Goal: Task Accomplishment & Management: Manage account settings

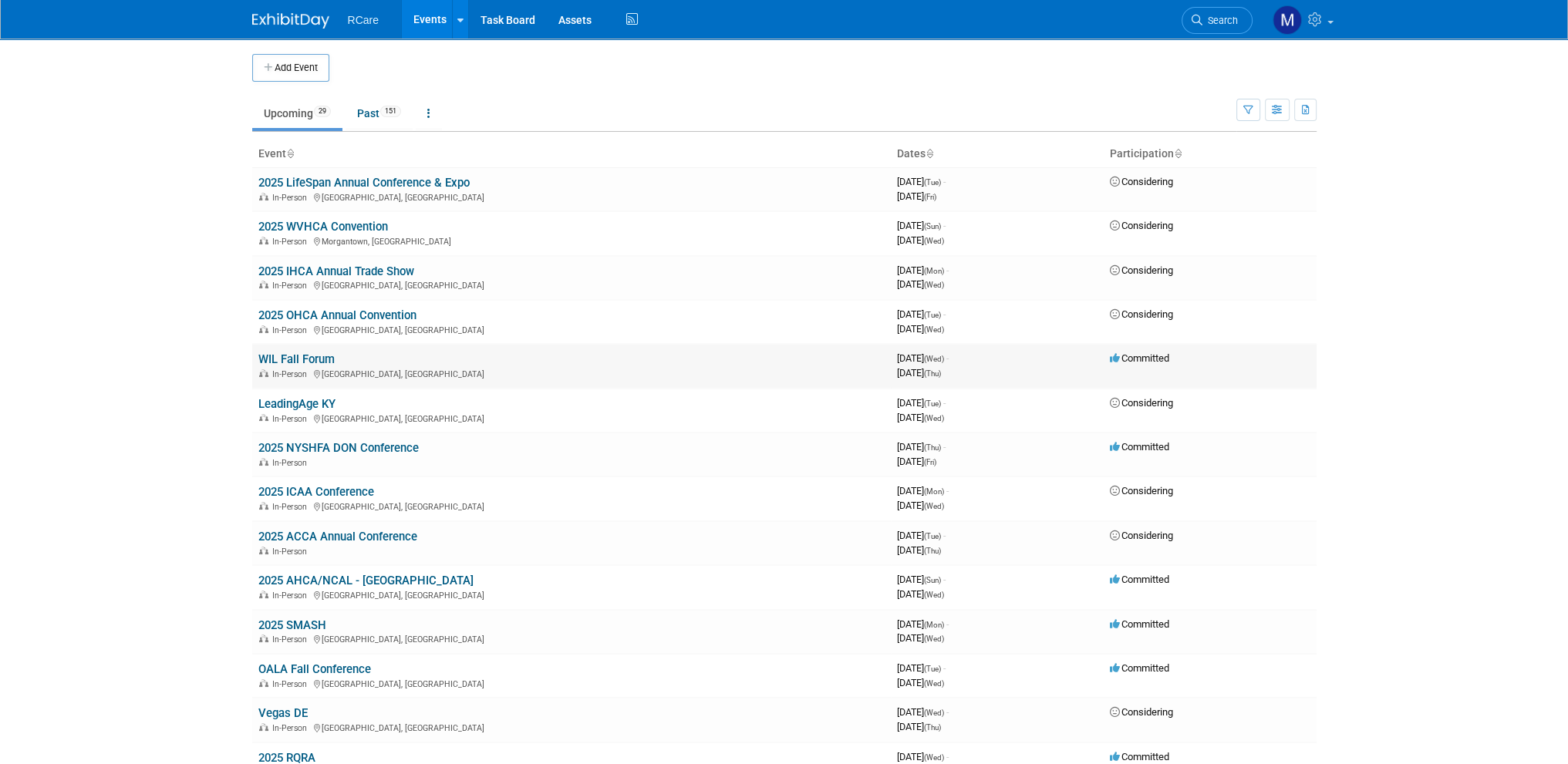
click at [303, 359] on link "WIL Fall Forum" at bounding box center [296, 359] width 76 height 14
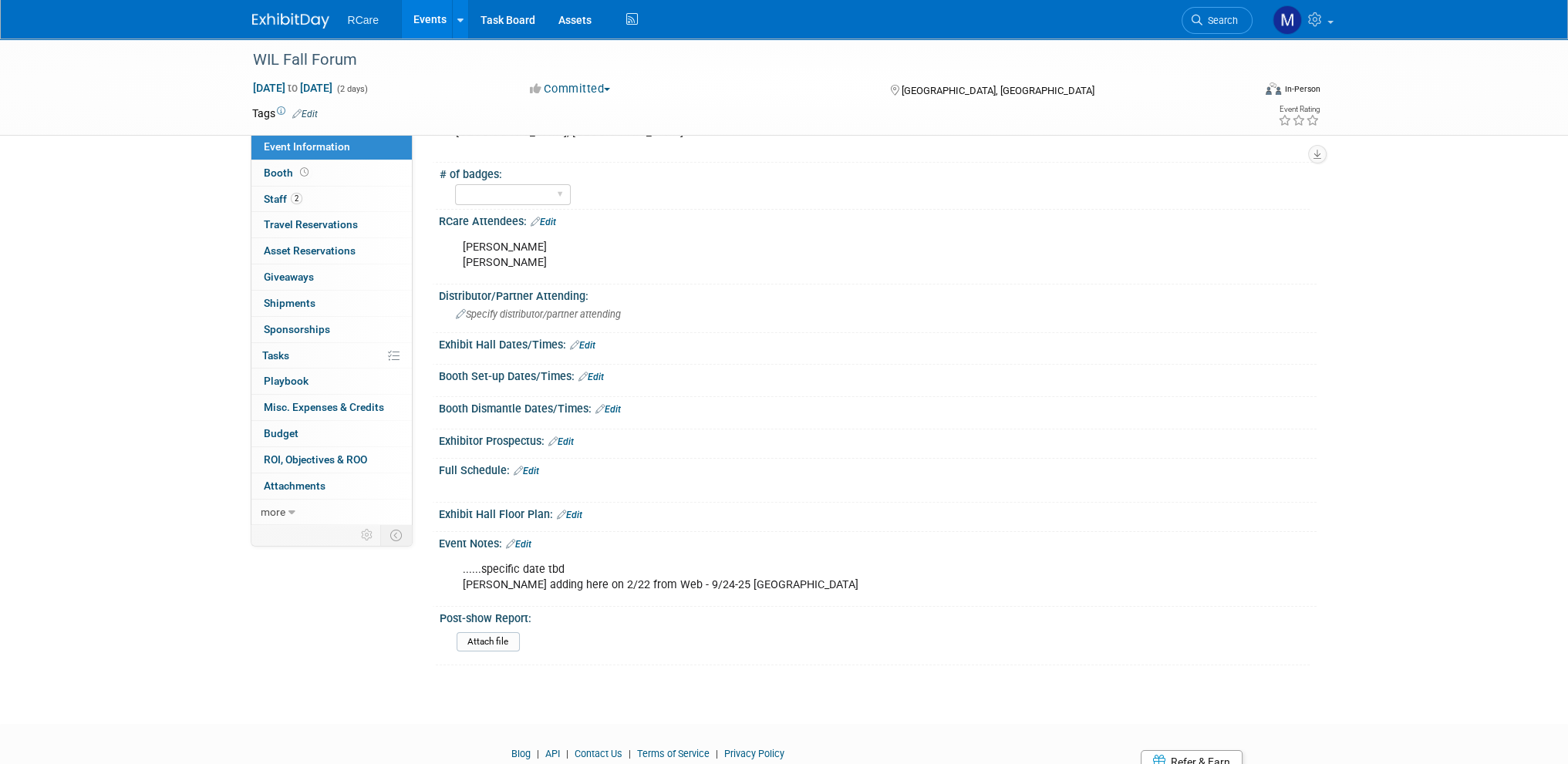
scroll to position [253, 0]
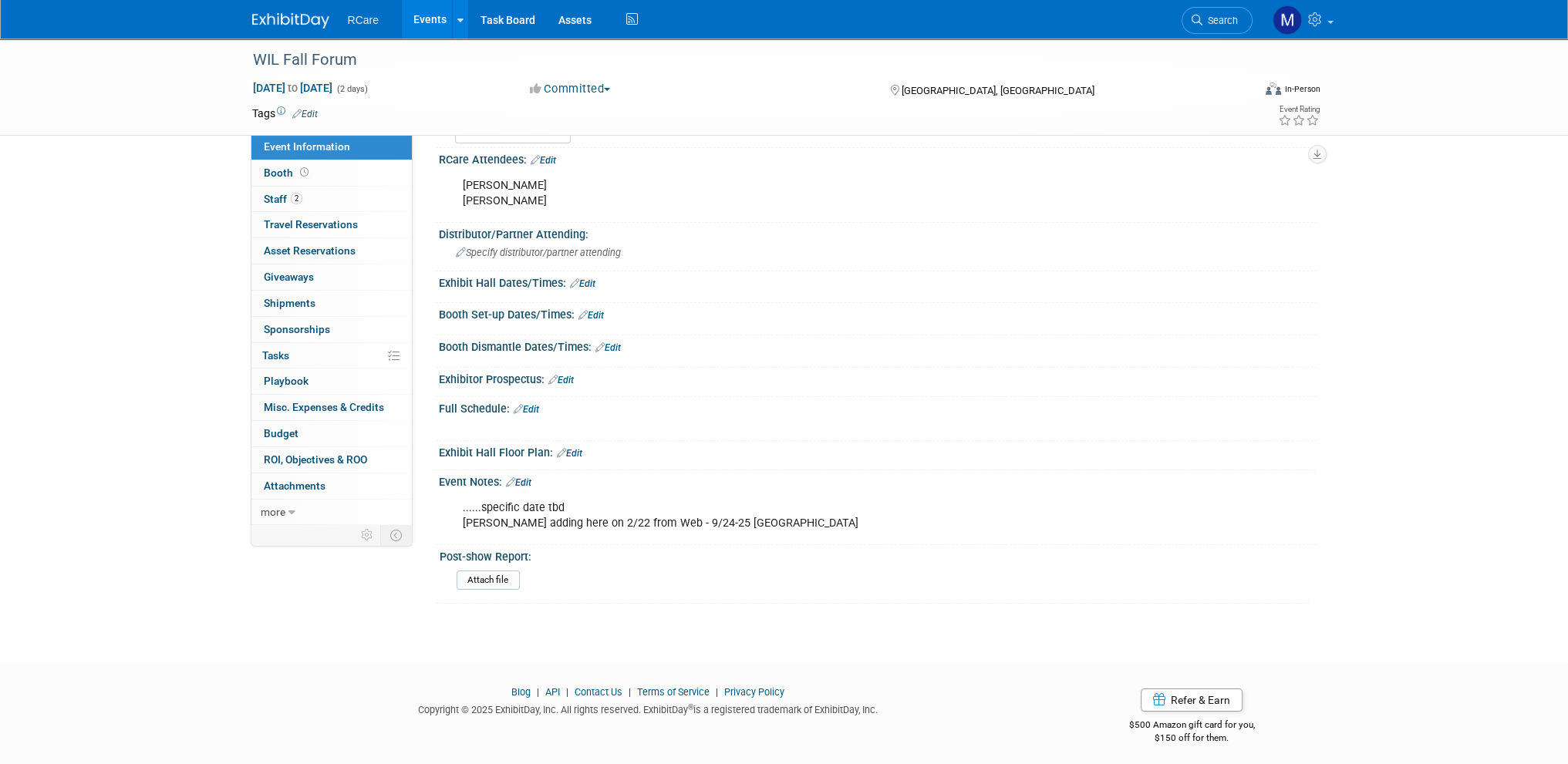
click at [527, 477] on link "Edit" at bounding box center [518, 483] width 26 height 11
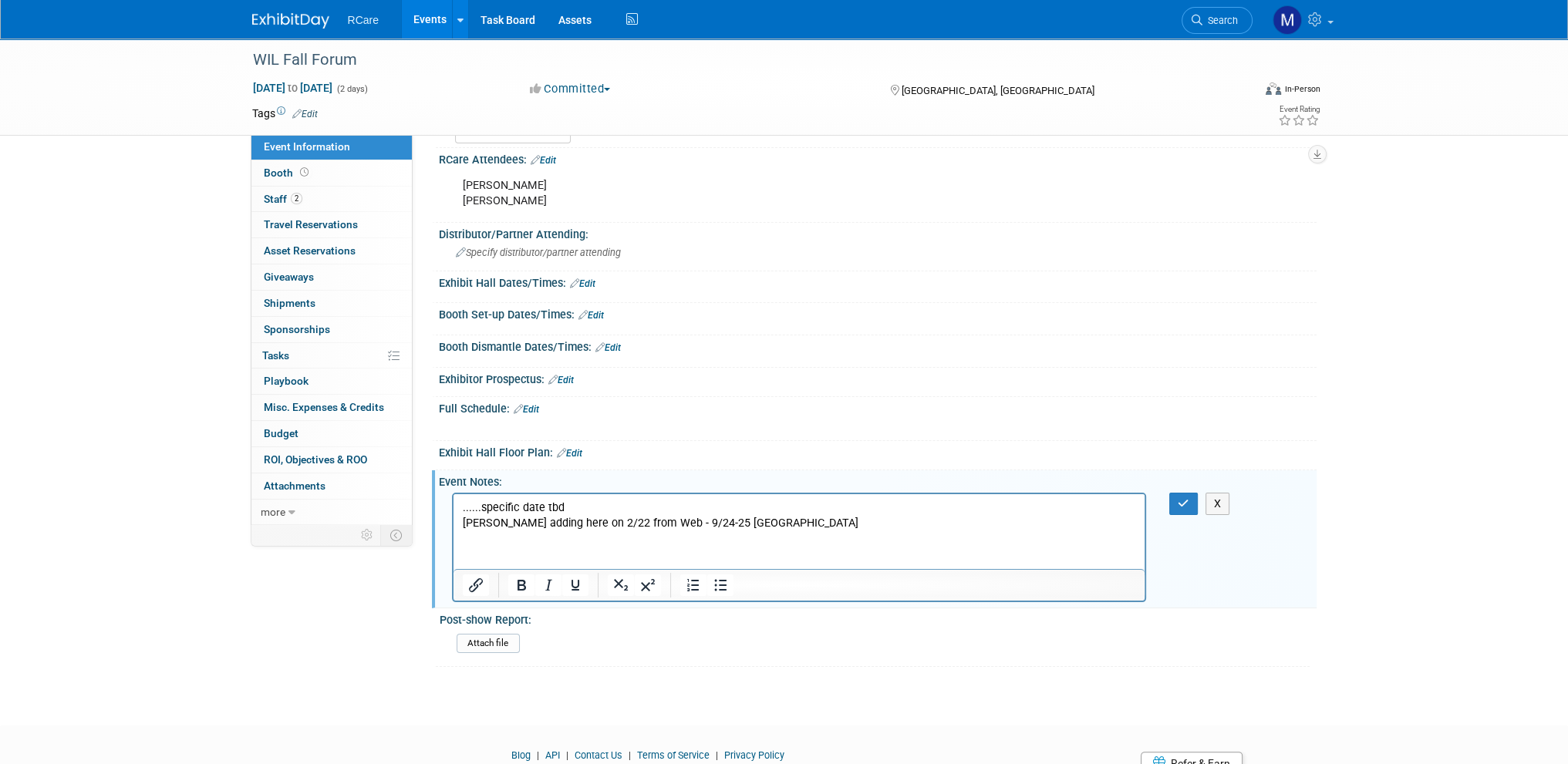
scroll to position [0, 0]
click at [917, 522] on p "......specific date tbd [PERSON_NAME] adding here on 2/22 from Web - 9/24-25 [G…" at bounding box center [799, 515] width 674 height 31
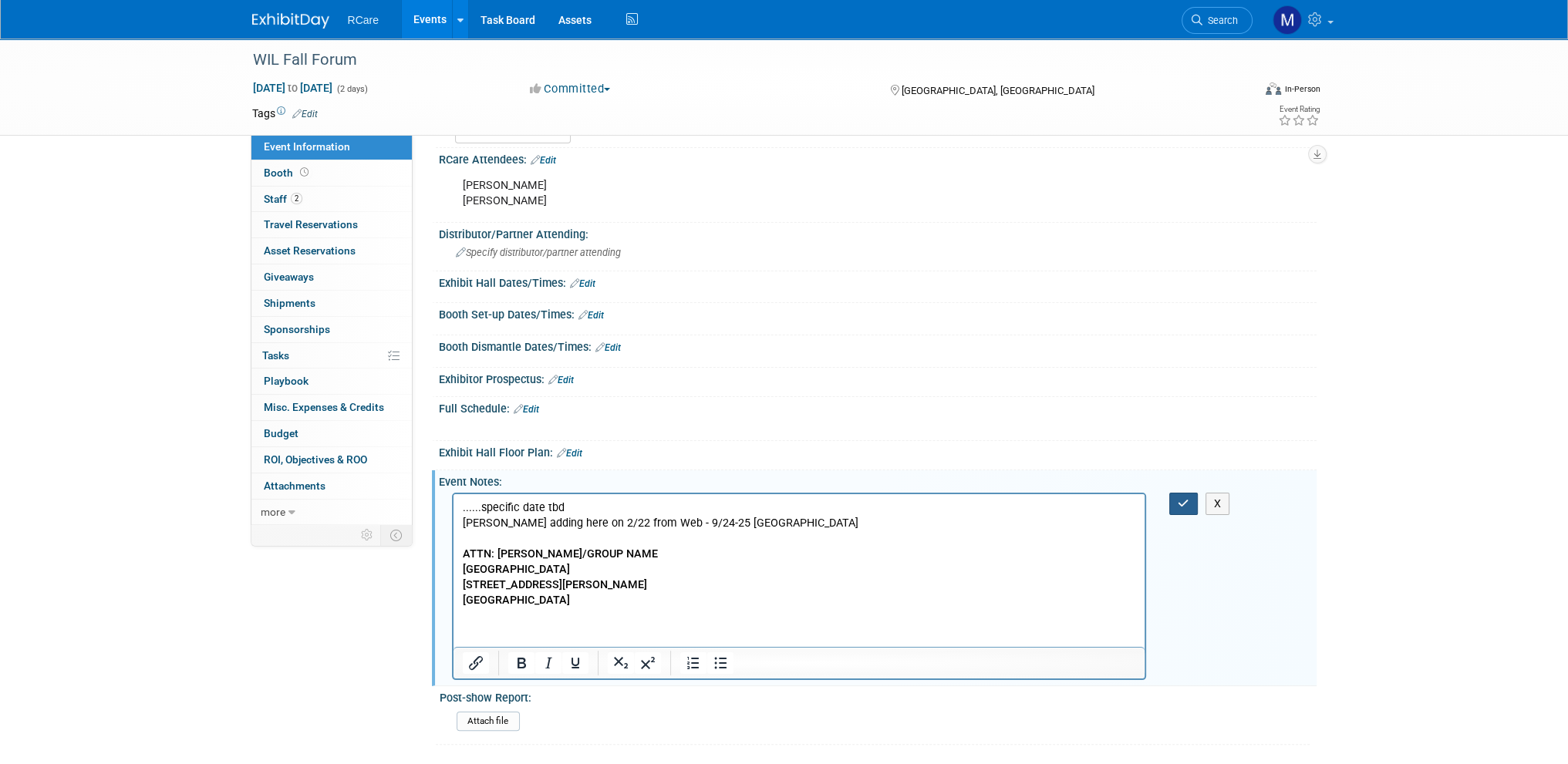
click at [1197, 493] on button "button" at bounding box center [1183, 504] width 29 height 23
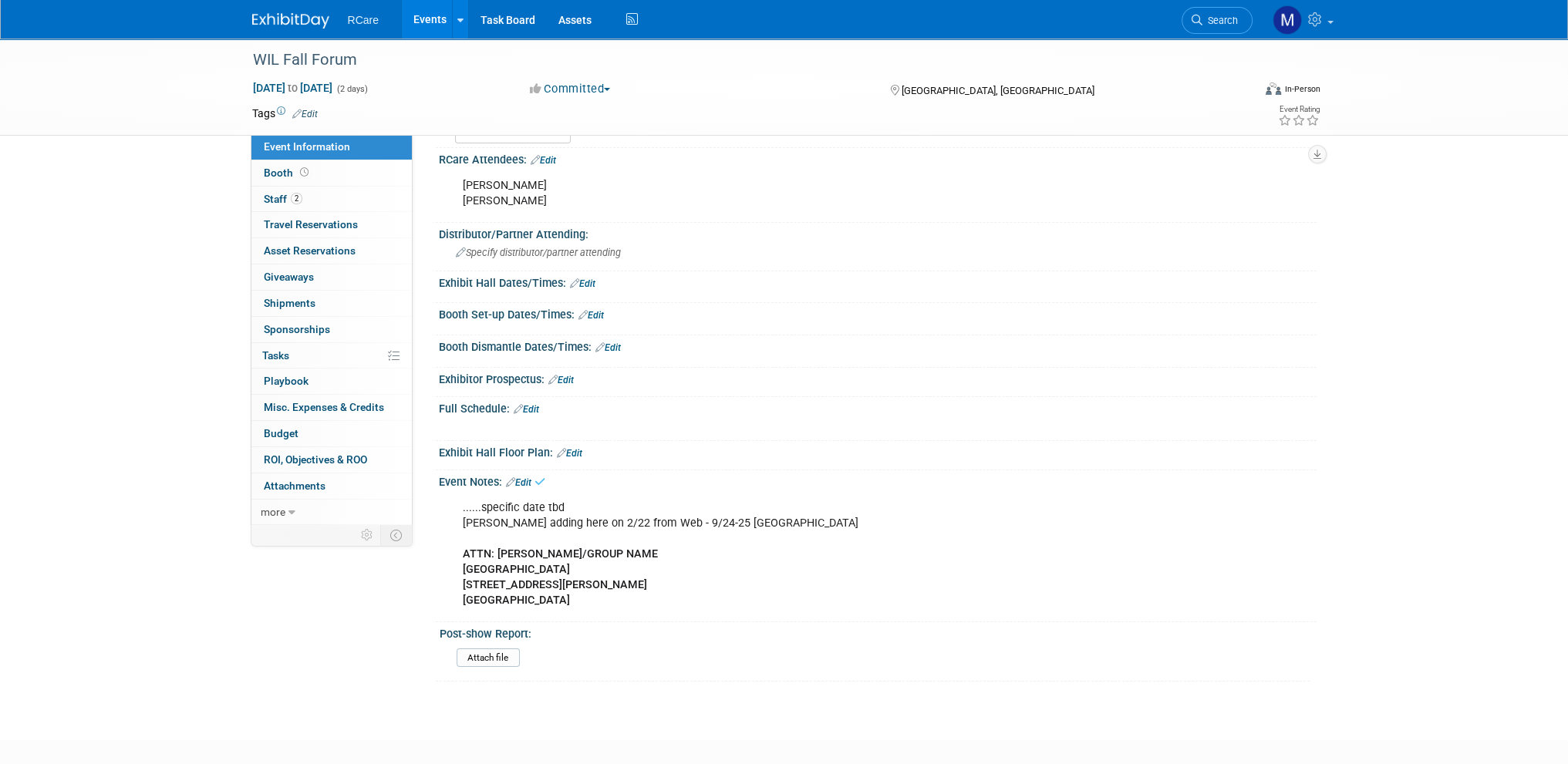
drag, startPoint x: 461, startPoint y: 564, endPoint x: 586, endPoint y: 564, distance: 125.0
click at [586, 564] on div "......specific date tbd Daphne adding here on 2/22 from Web - 9/24-25 Dallas TX…" at bounding box center [799, 554] width 695 height 124
copy b "Hilton Dallas Park Cities"
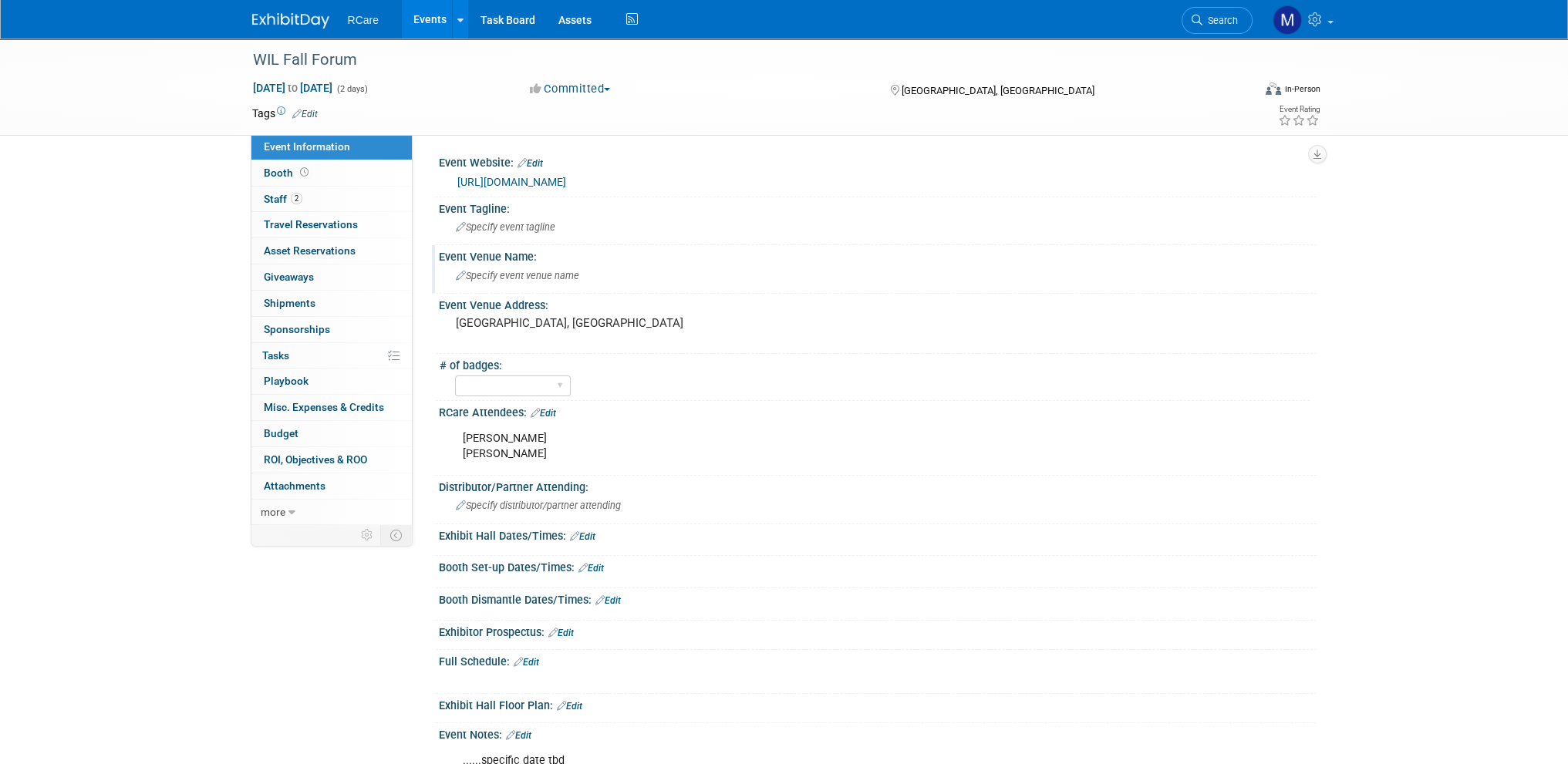
click at [509, 274] on span "Specify event venue name" at bounding box center [517, 275] width 123 height 12
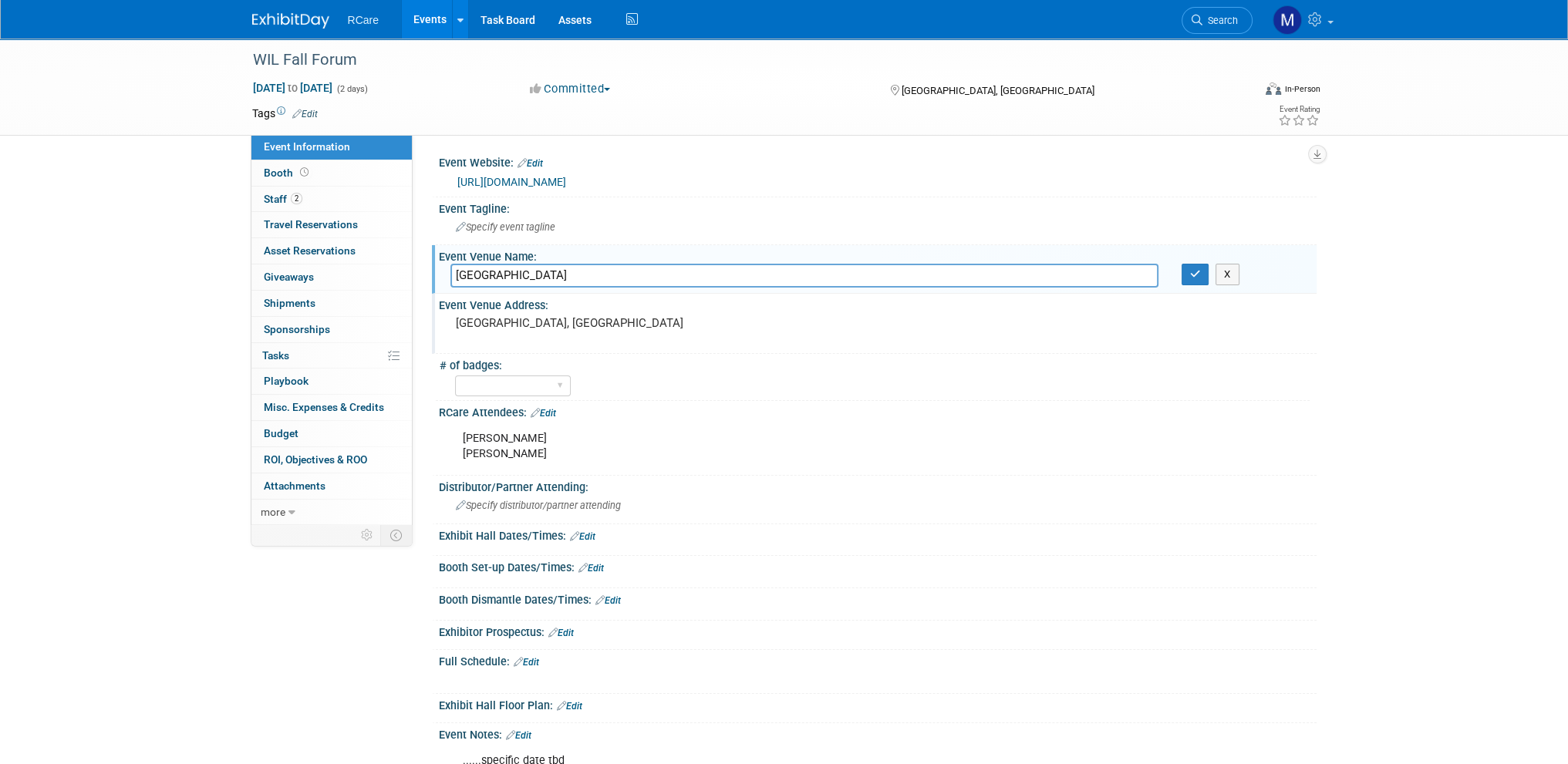
type input "Hilton Dallas Park Cities"
click at [507, 330] on div "[GEOGRAPHIC_DATA], [GEOGRAPHIC_DATA]" at bounding box center [621, 329] width 342 height 35
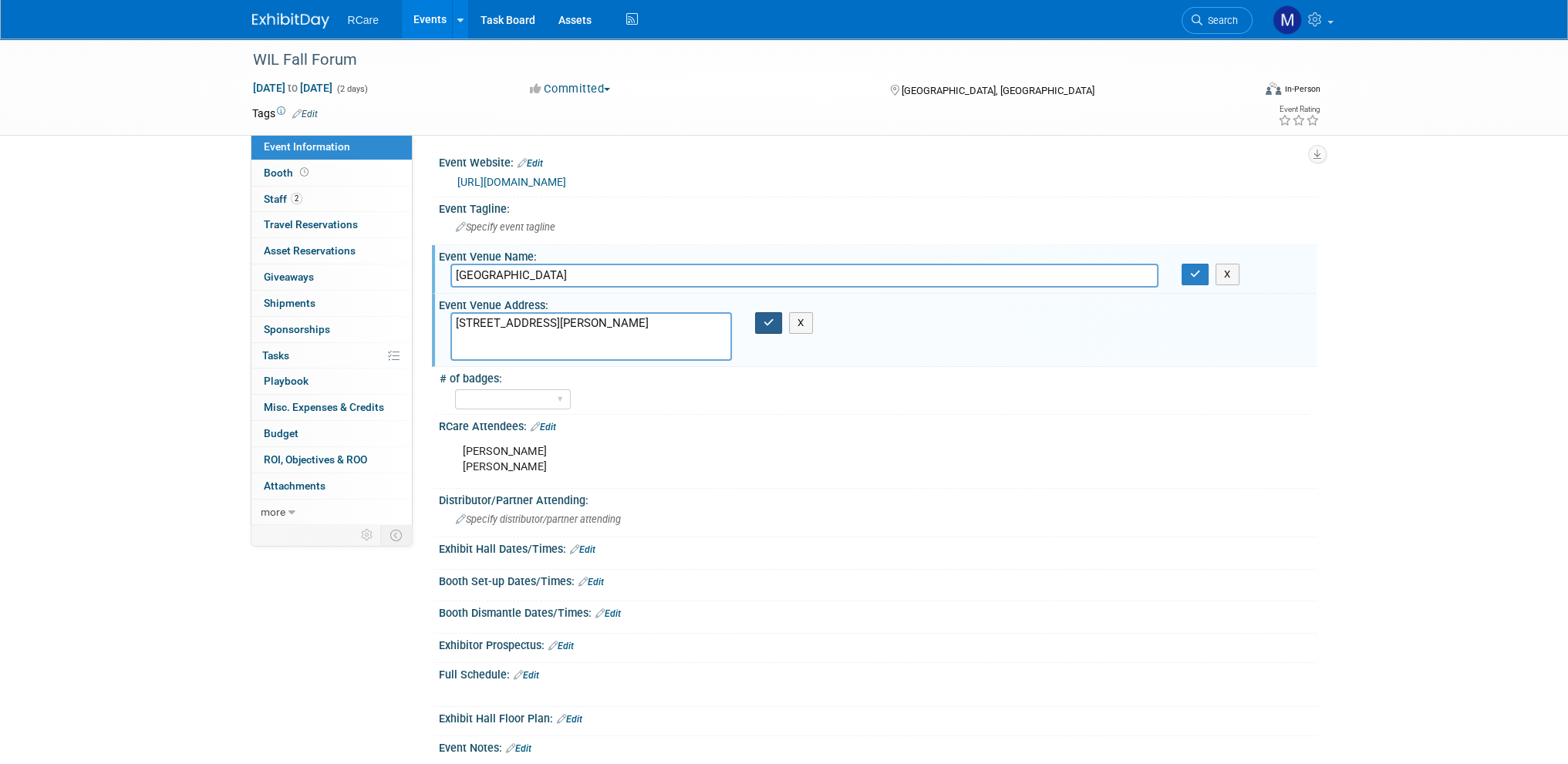
type textarea "5954 Luther Lane Dallas, TX 75225"
click at [776, 322] on button "button" at bounding box center [769, 323] width 28 height 22
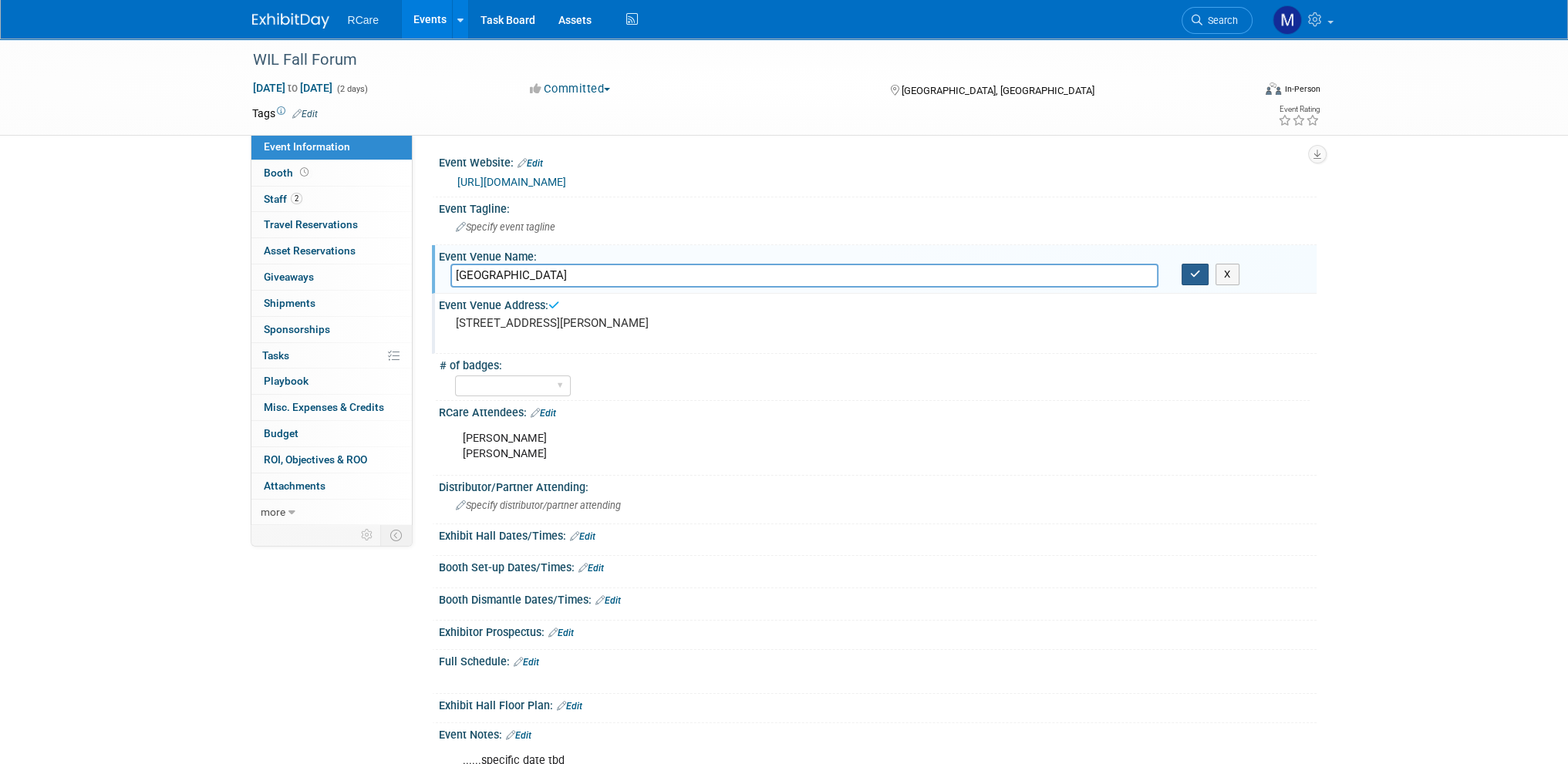
click at [1194, 269] on icon "button" at bounding box center [1195, 274] width 11 height 10
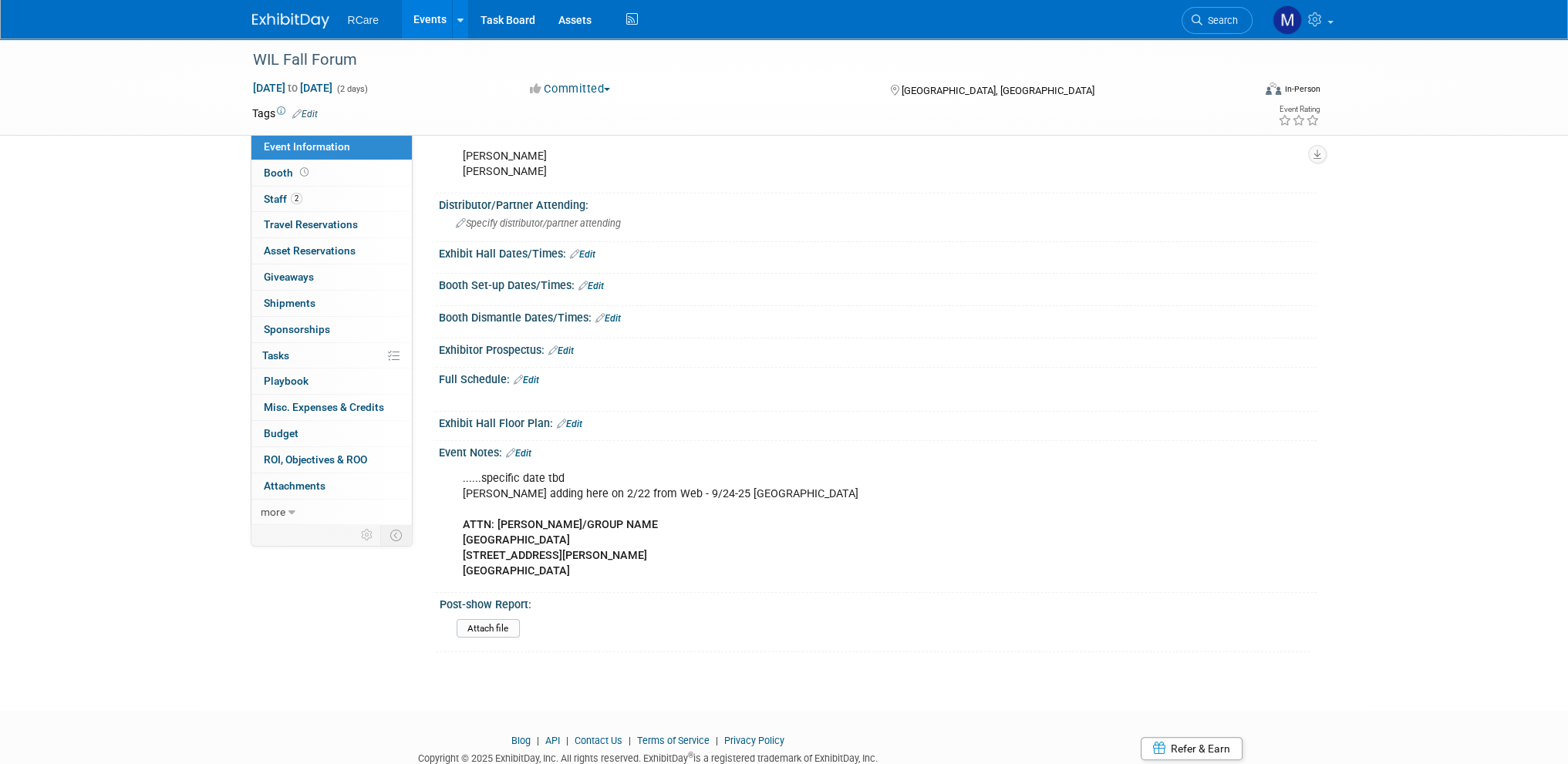
scroll to position [308, 0]
